Goal: Task Accomplishment & Management: Use online tool/utility

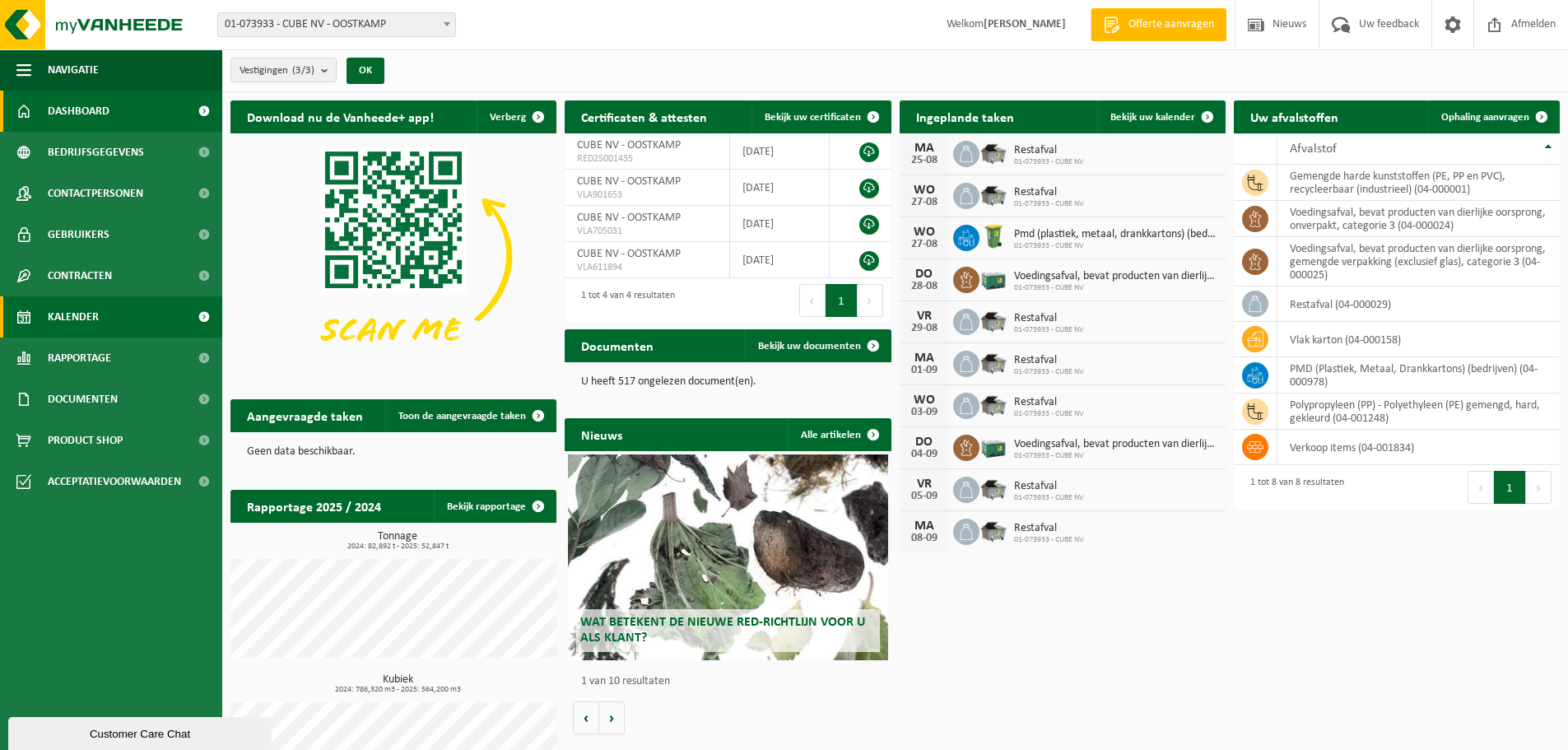
click at [67, 308] on span "Kalender" at bounding box center [73, 317] width 51 height 41
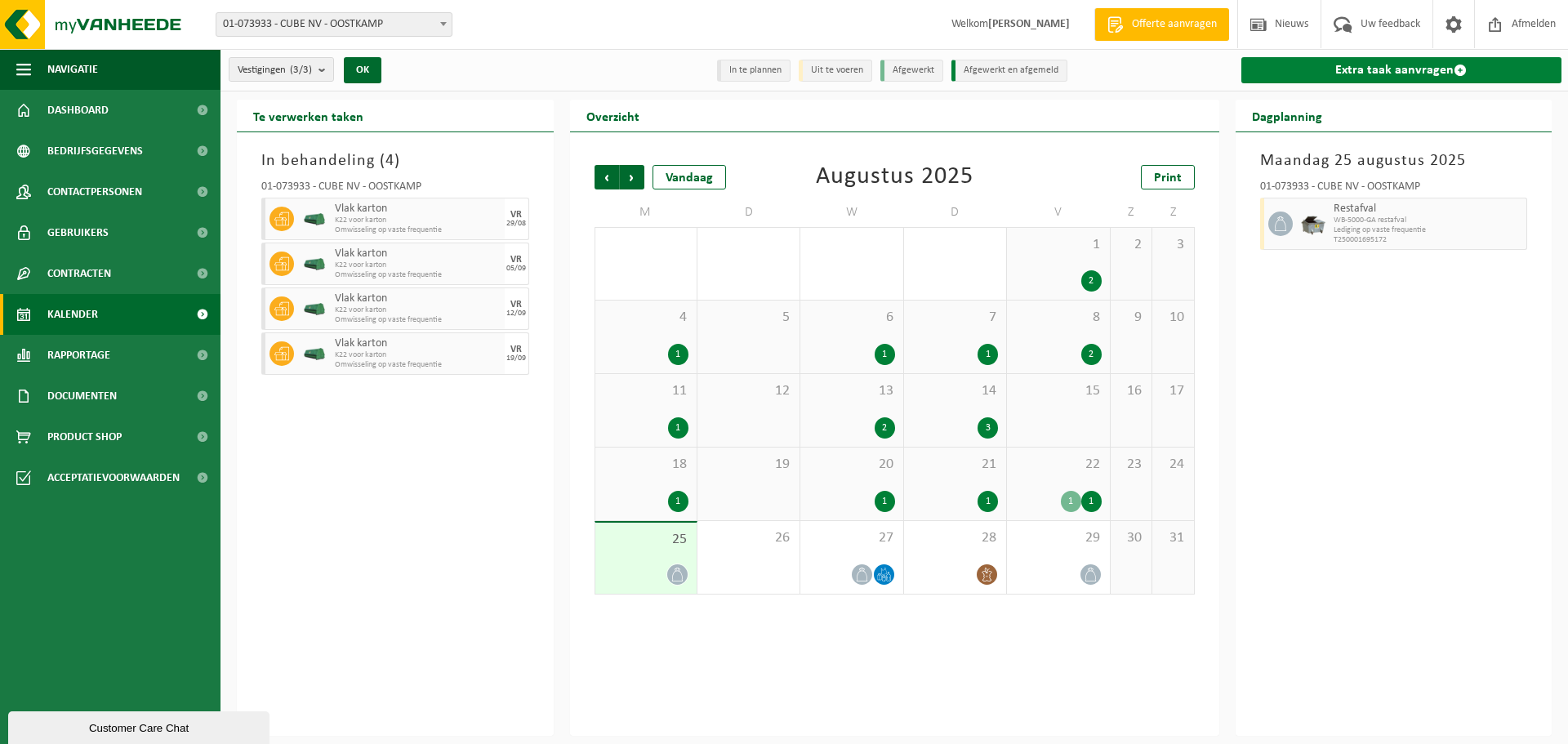
click at [1396, 62] on link "Extra taak aanvragen" at bounding box center [1402, 70] width 321 height 26
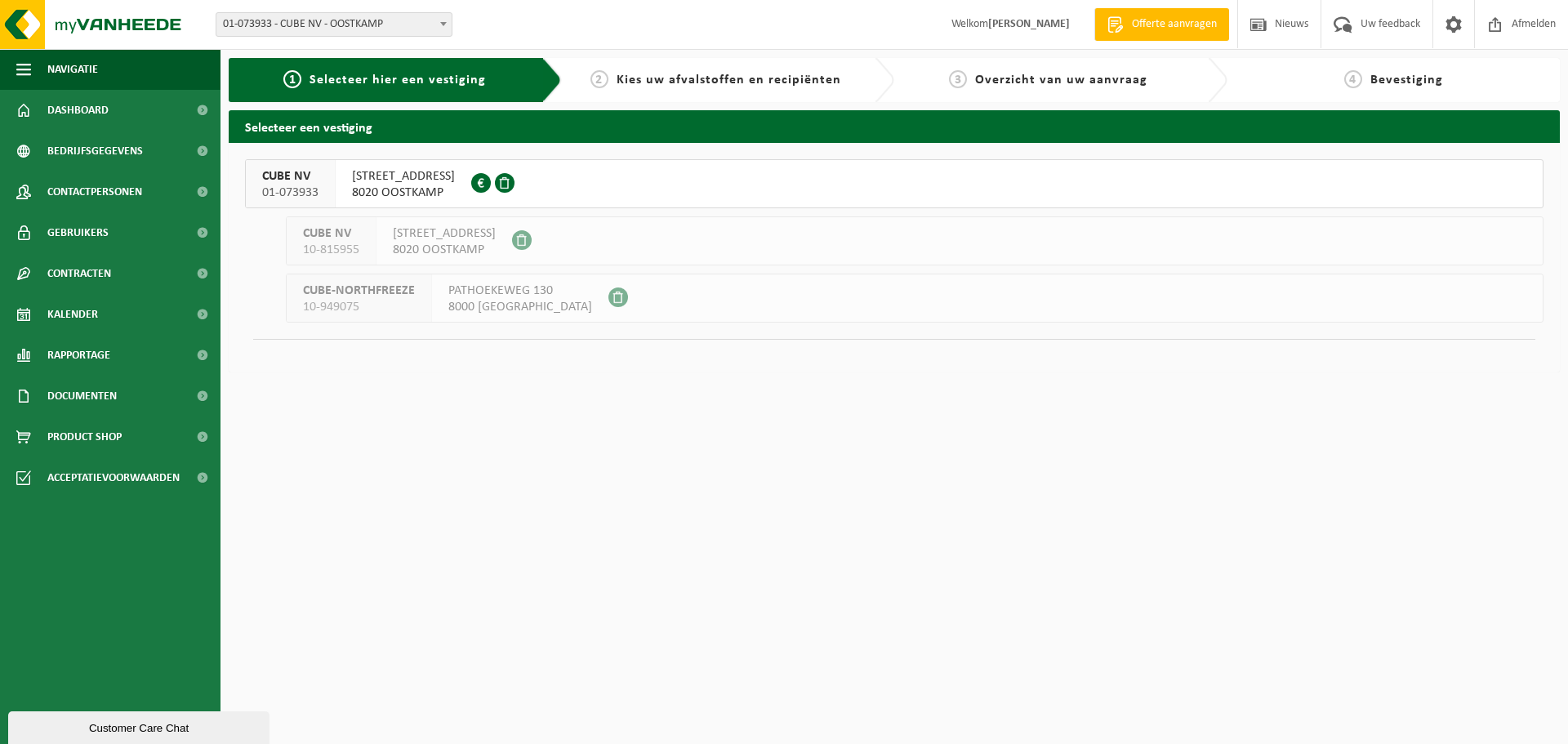
click at [393, 182] on span "LIEVERSTEDESTRAAT 12" at bounding box center [403, 176] width 103 height 17
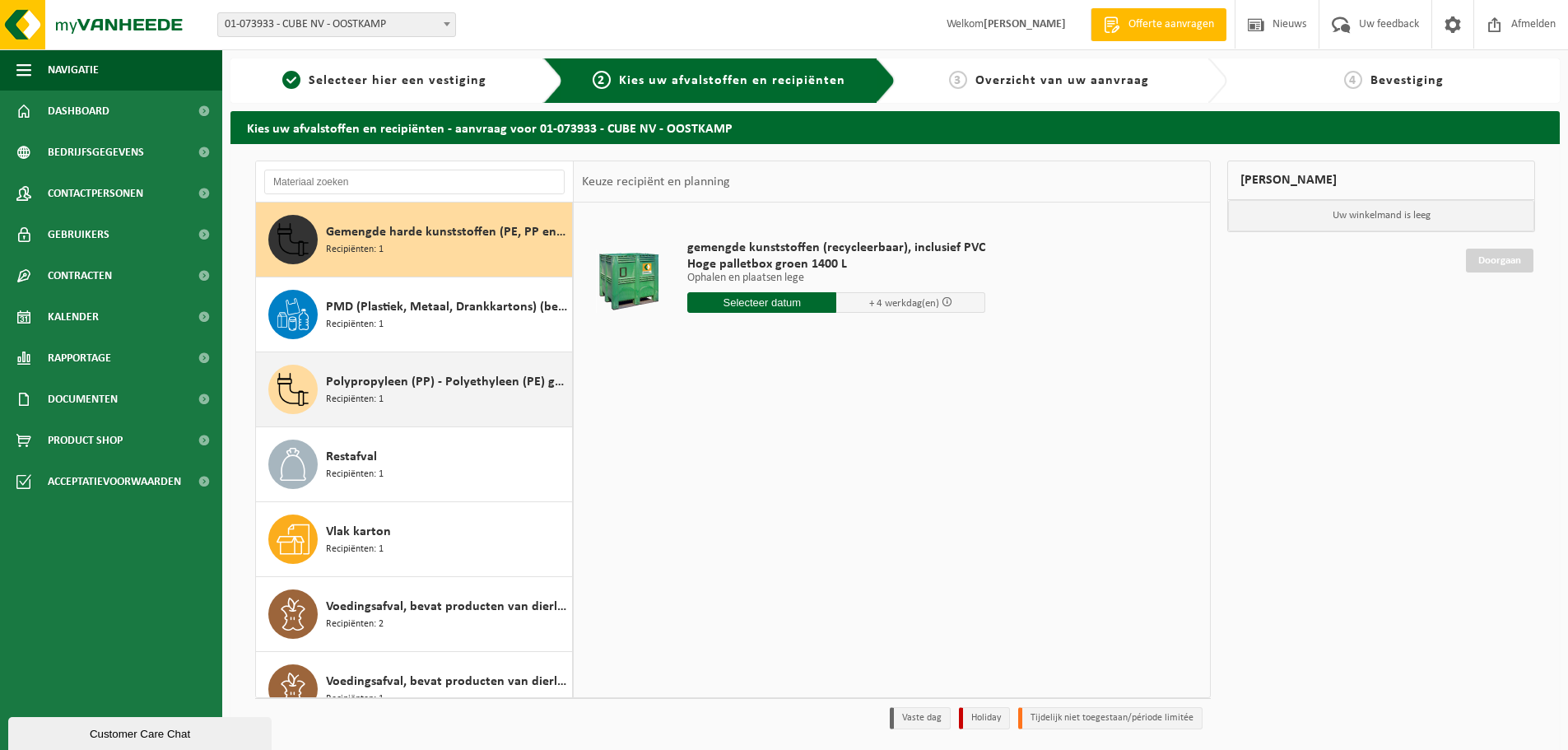
click at [361, 399] on span "Recipiënten: 1" at bounding box center [354, 400] width 57 height 16
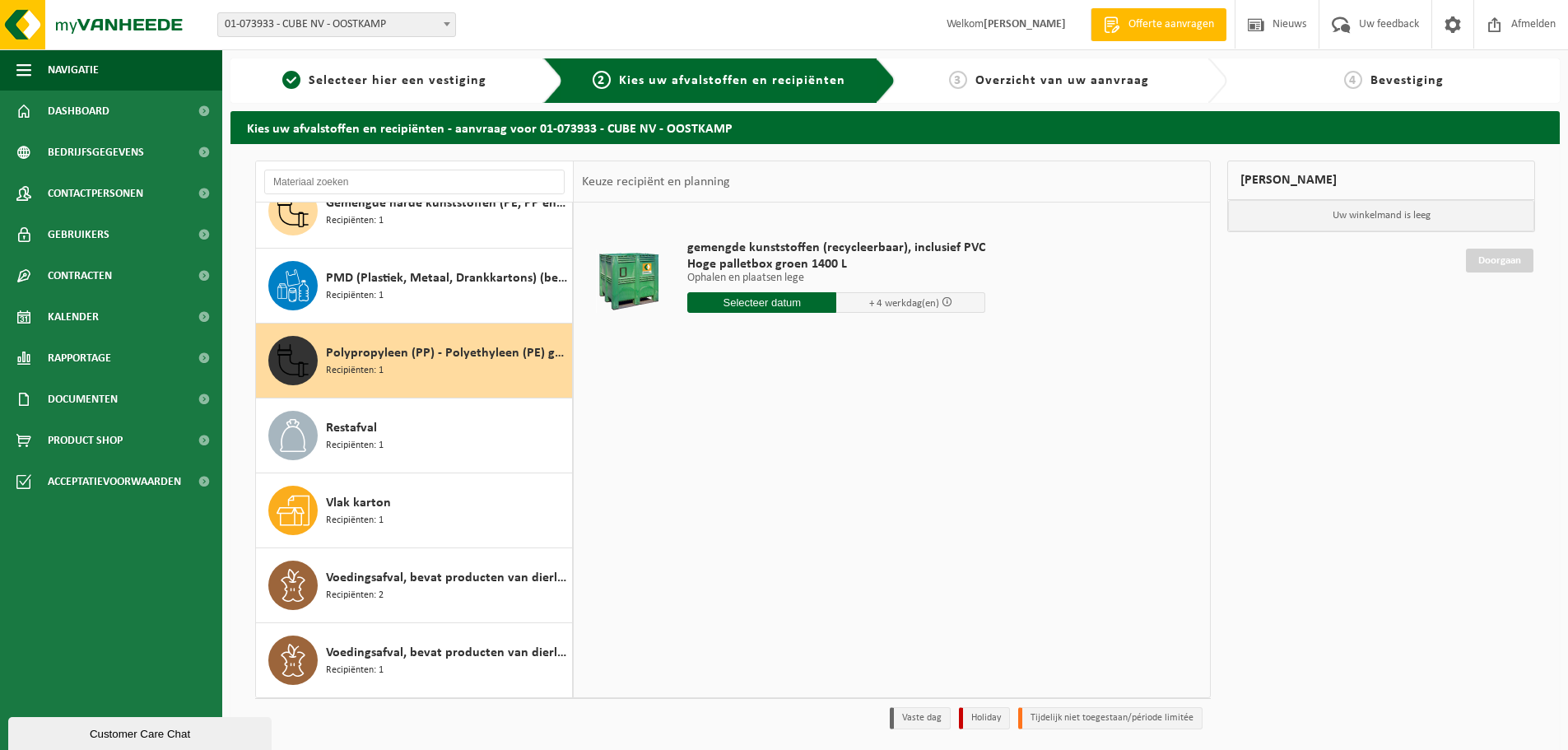
scroll to position [29, 0]
click at [773, 300] on input "text" at bounding box center [776, 302] width 178 height 21
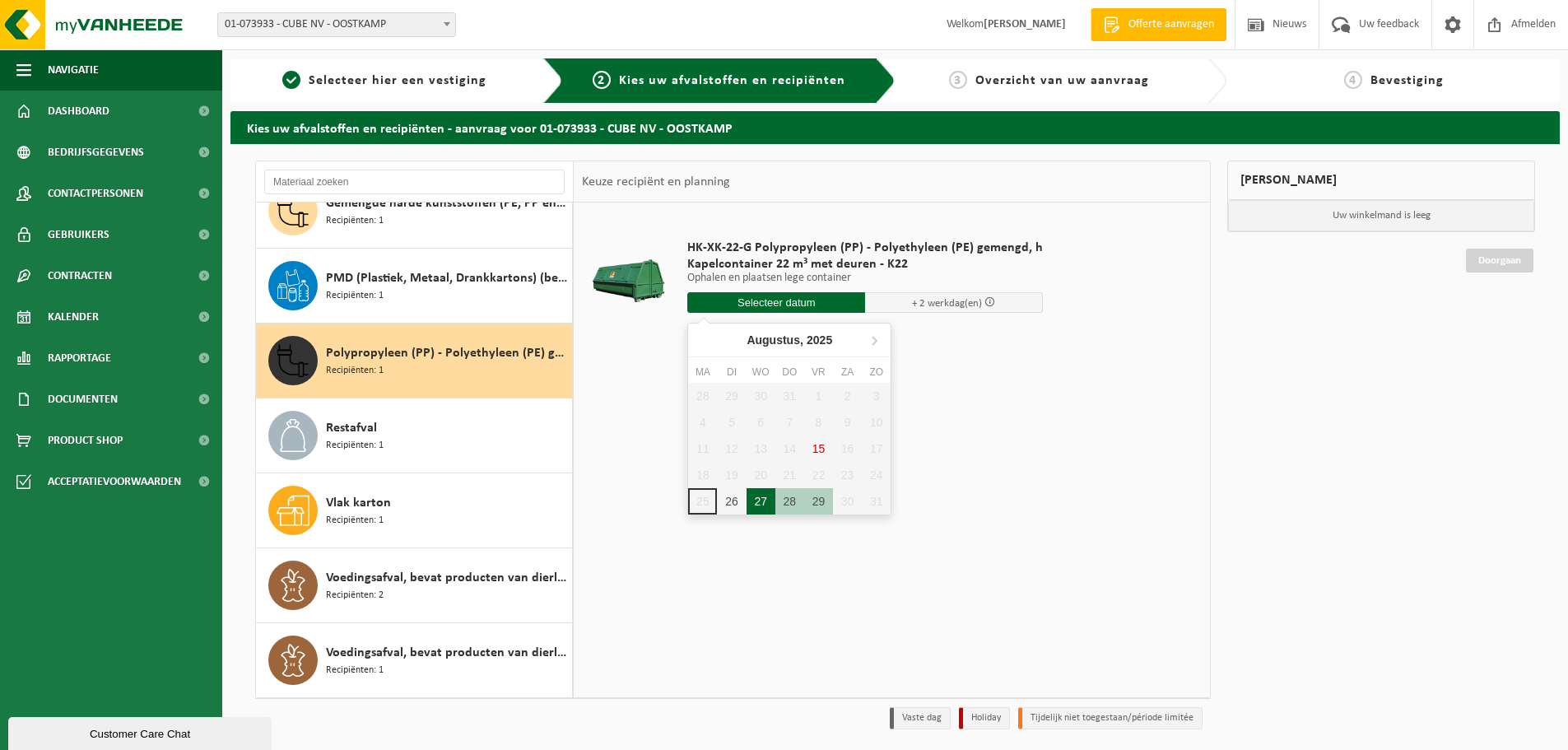
click at [768, 501] on div "27" at bounding box center [760, 501] width 29 height 27
type input "Van 2025-08-27"
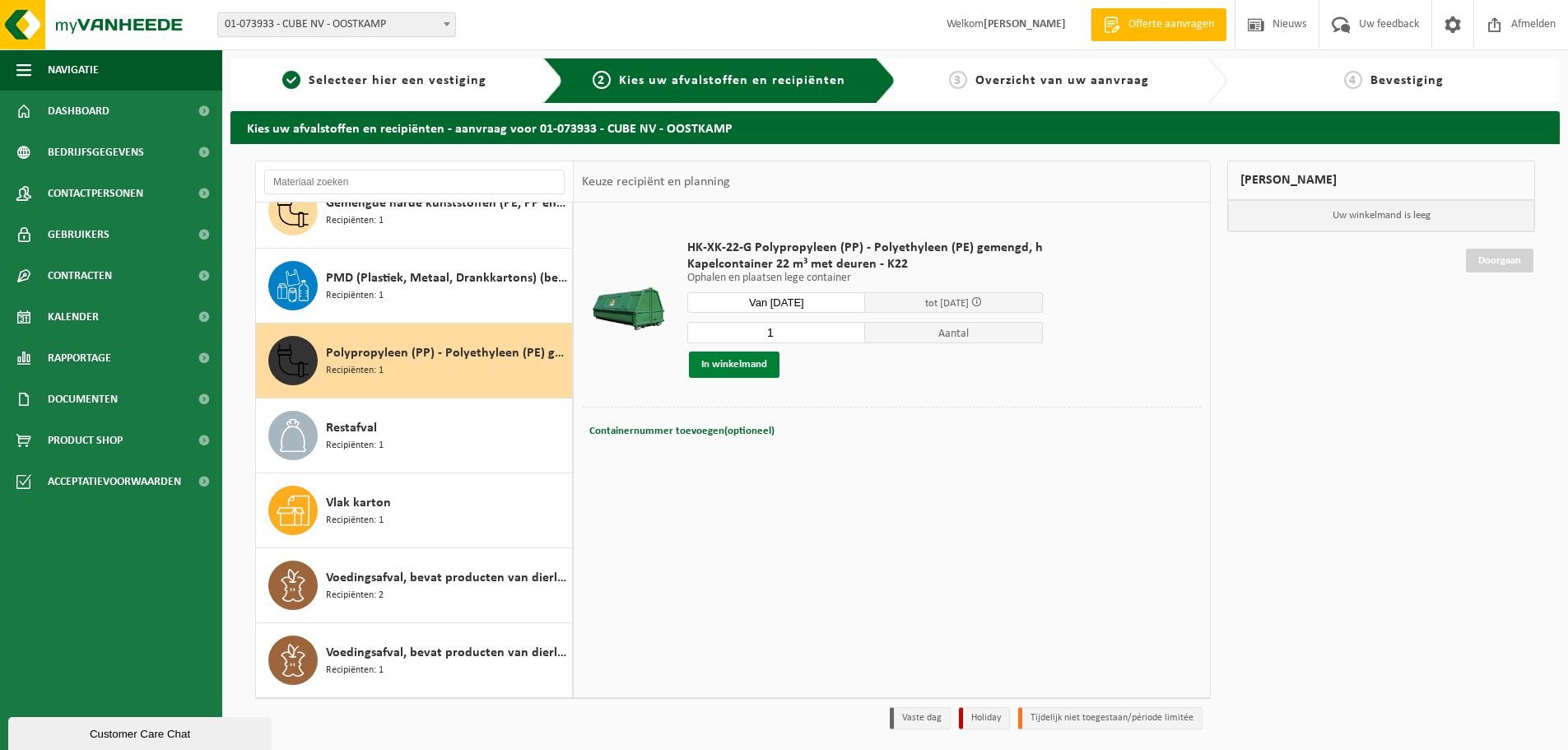
click at [727, 357] on button "In winkelmand" at bounding box center [734, 364] width 91 height 27
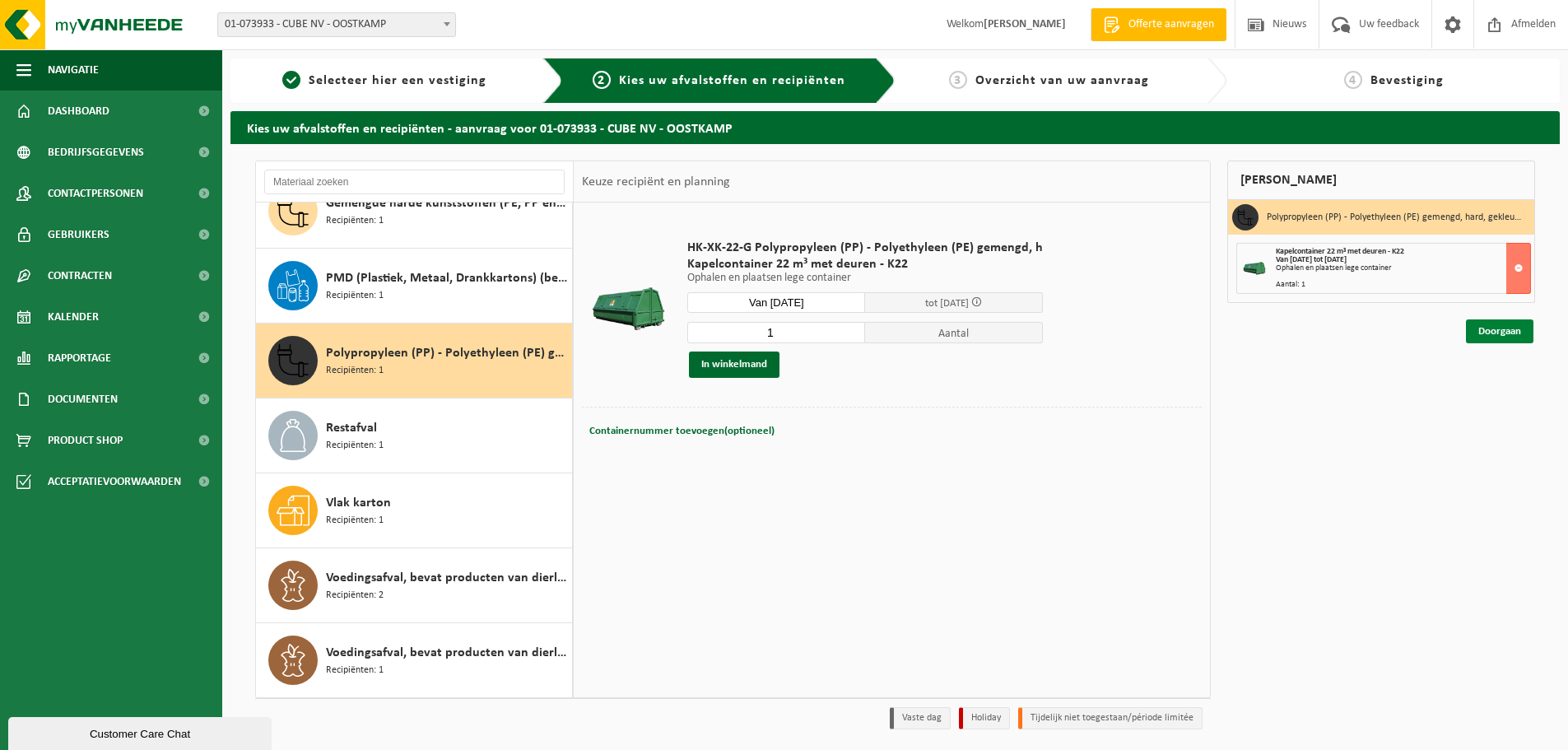
click at [1492, 328] on link "Doorgaan" at bounding box center [1499, 332] width 67 height 24
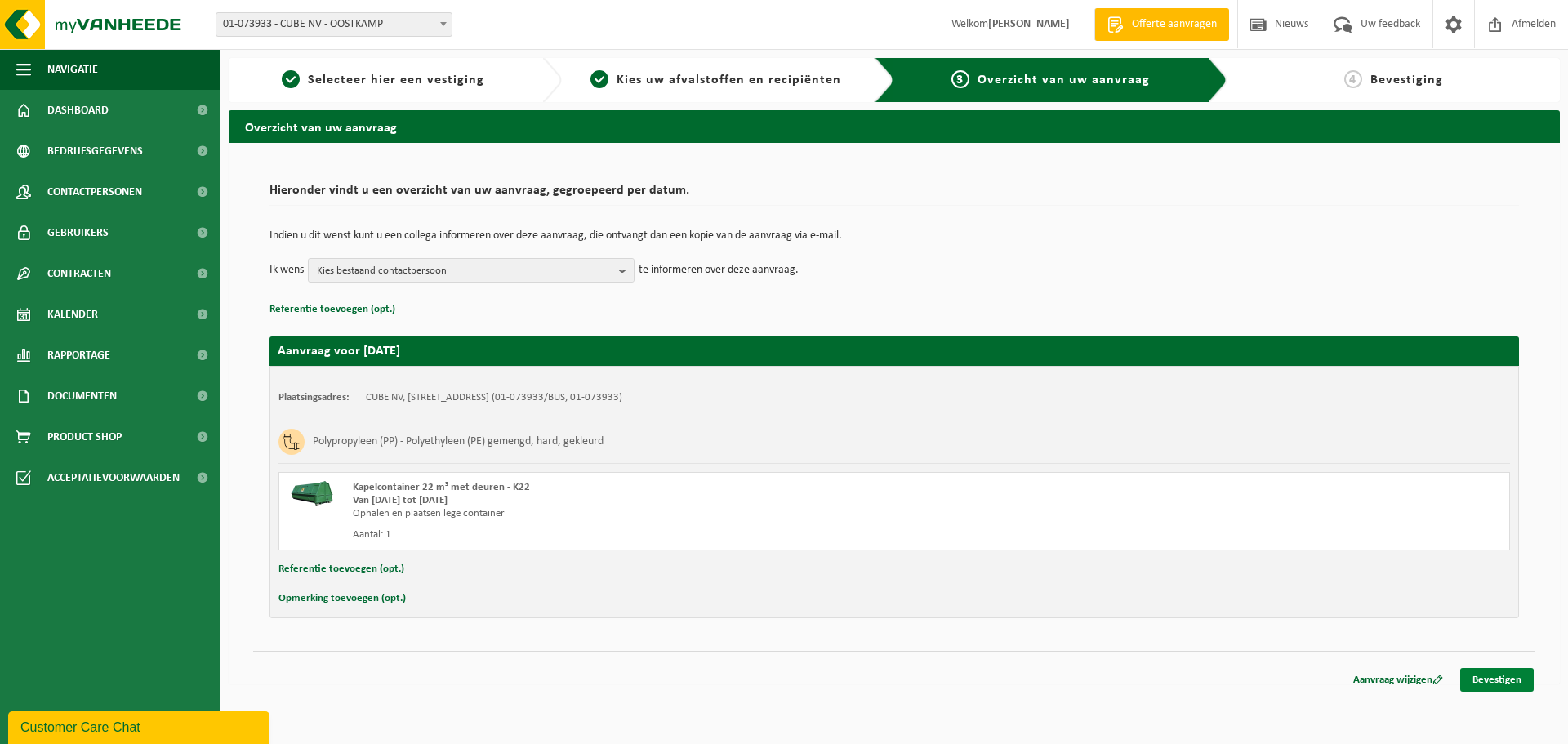
click at [1492, 681] on link "Bevestigen" at bounding box center [1497, 679] width 73 height 23
